Goal: Find specific page/section: Find specific page/section

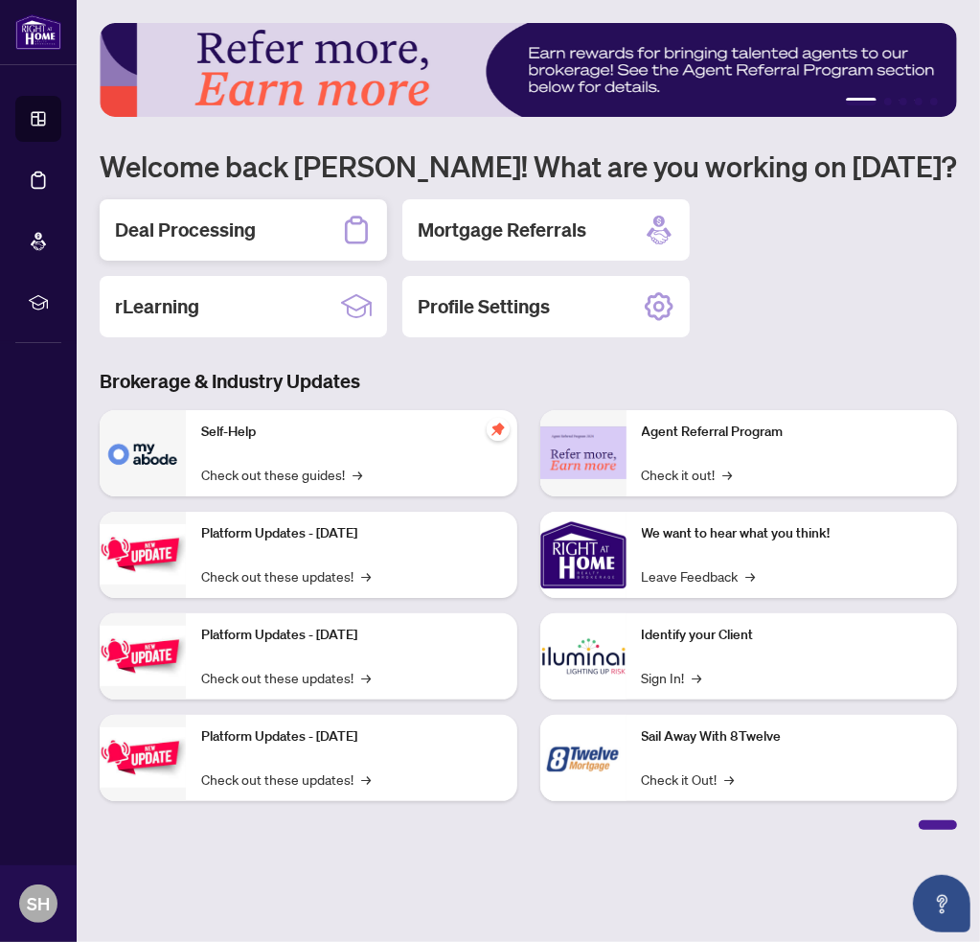
click at [166, 221] on h2 "Deal Processing" at bounding box center [185, 230] width 141 height 27
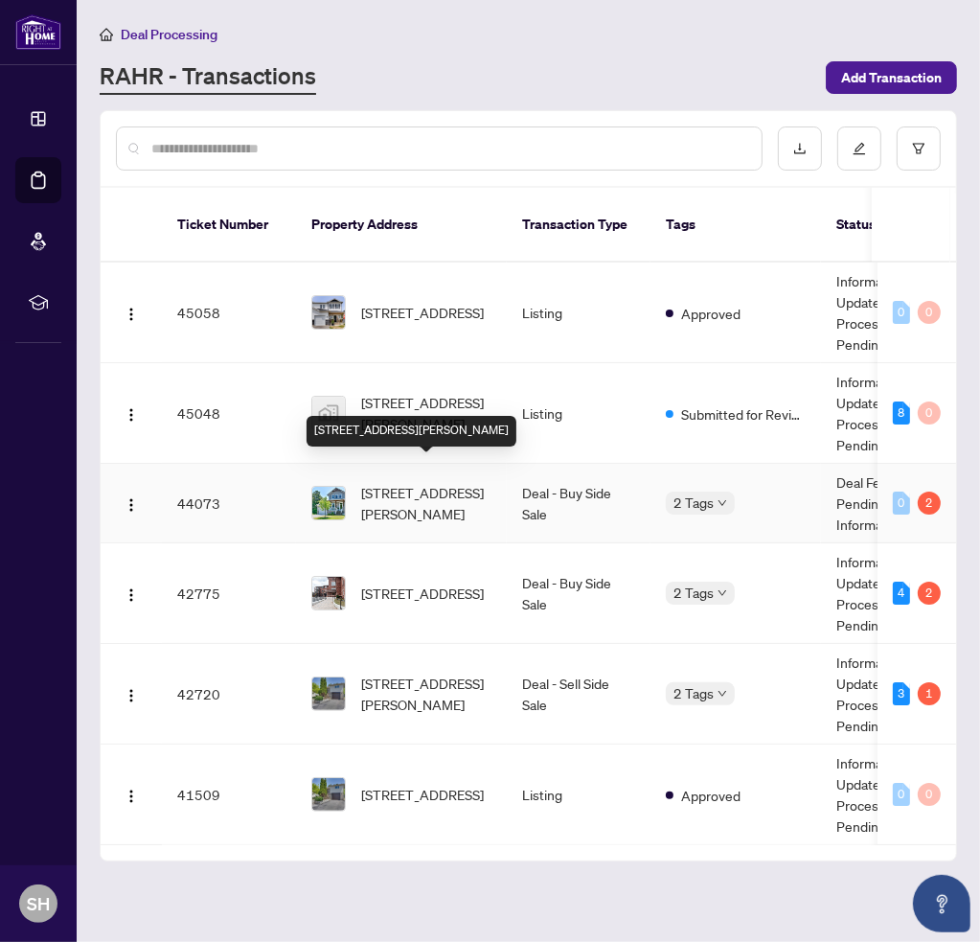
click at [398, 482] on span "[STREET_ADDRESS][PERSON_NAME]" at bounding box center [426, 503] width 130 height 42
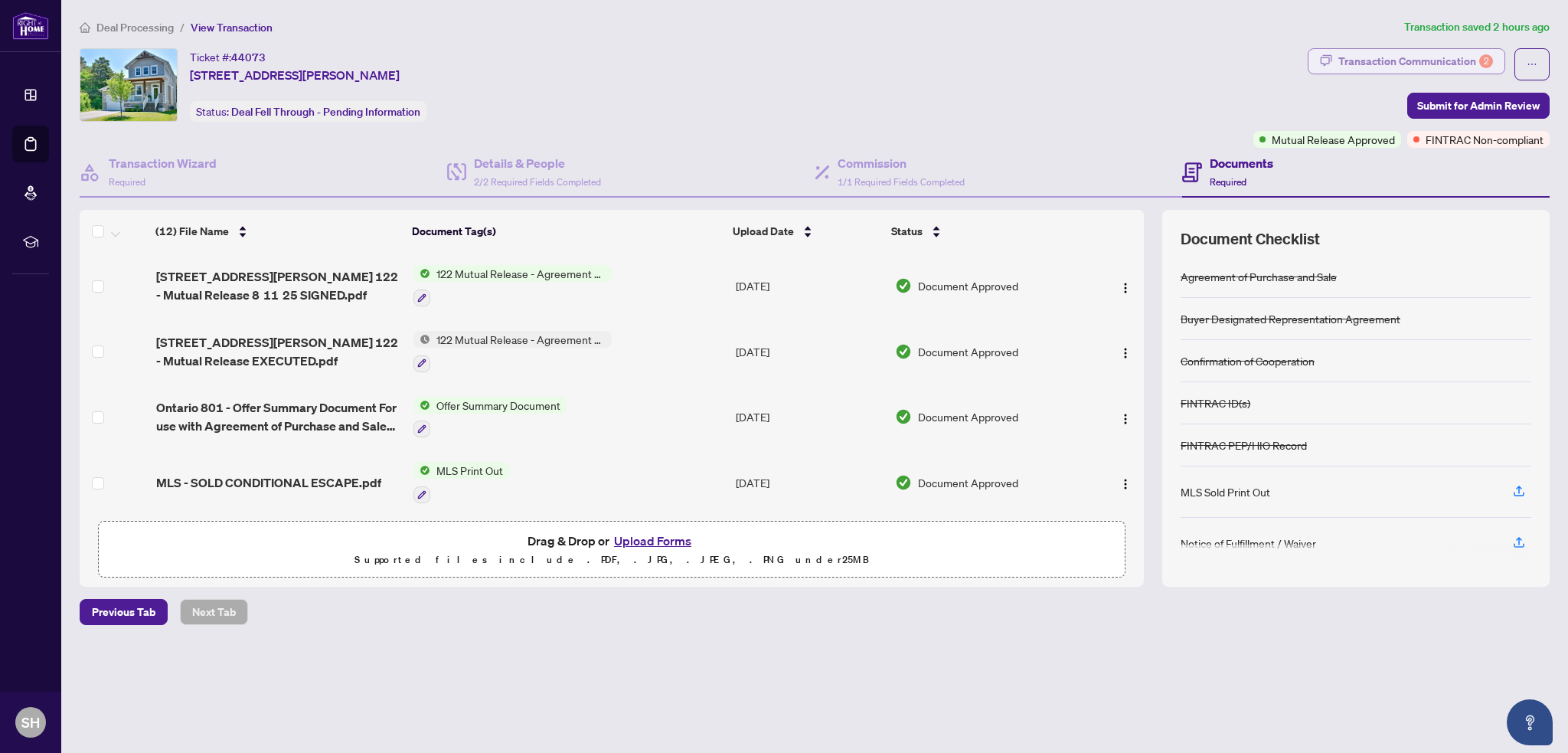
click at [782, 51] on div "Transaction Communication 2" at bounding box center [1416, 61] width 155 height 25
